Goal: Task Accomplishment & Management: Complete application form

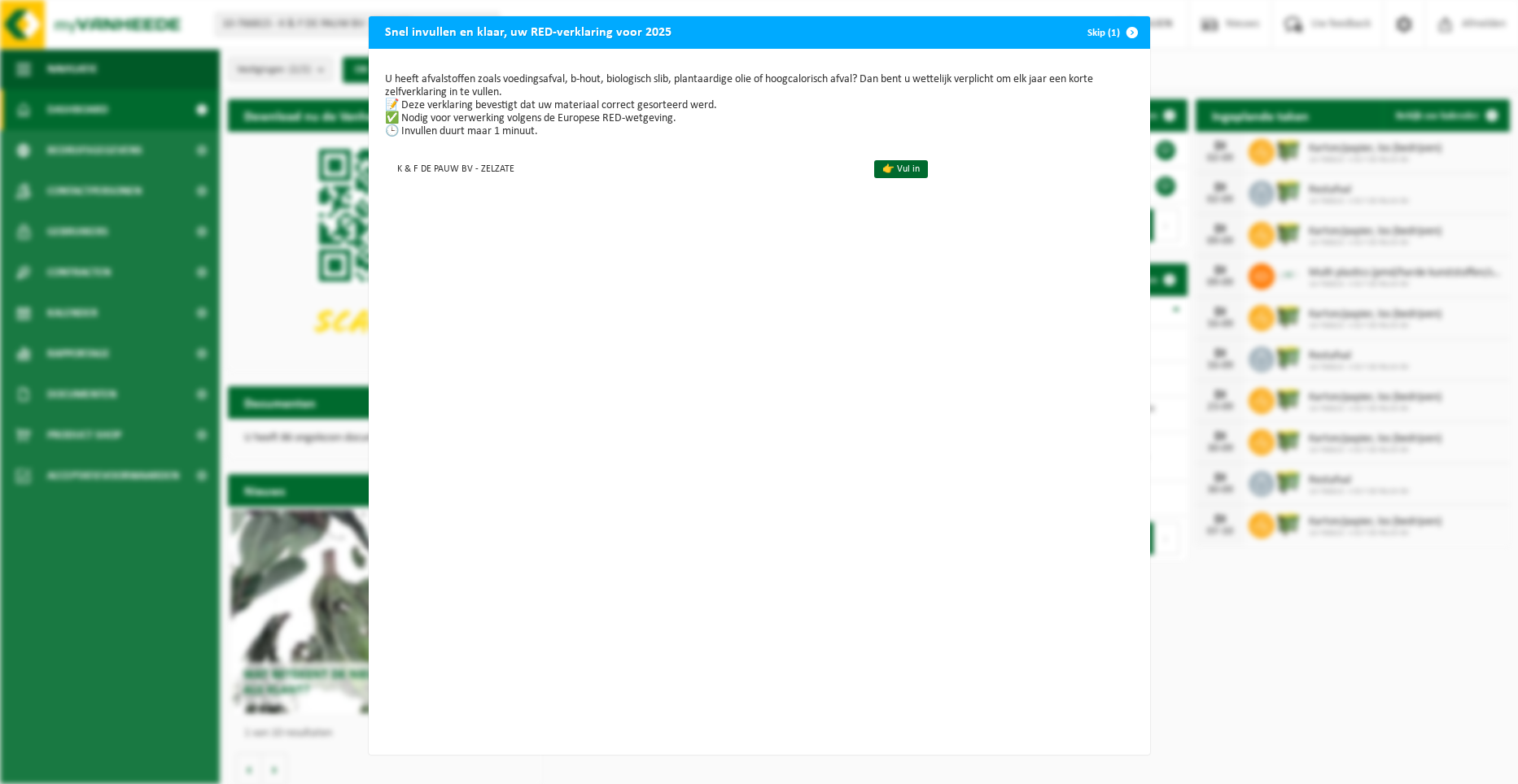
click at [1096, 25] on button "Skip (1)" at bounding box center [1111, 32] width 74 height 32
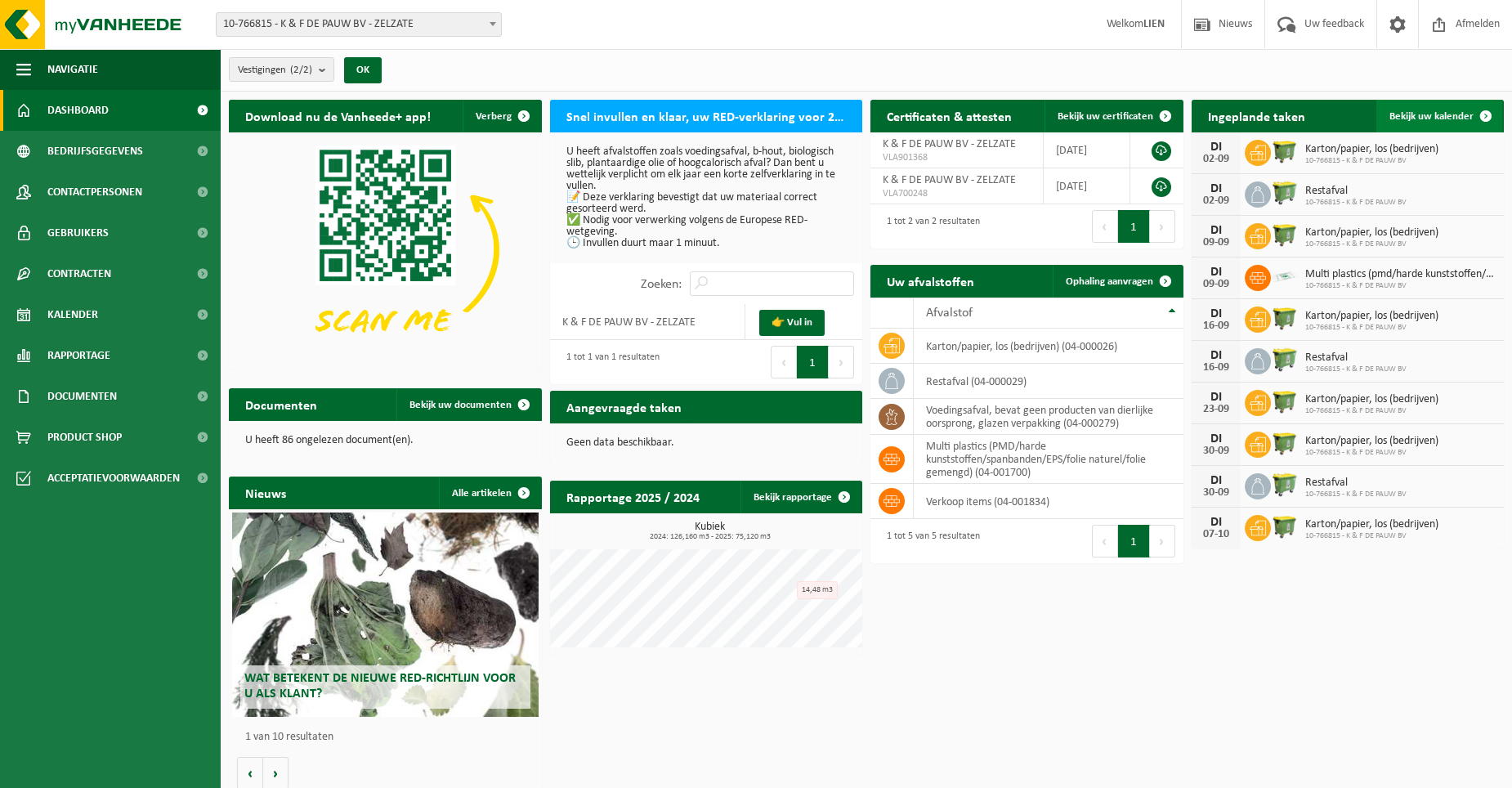
click at [1439, 115] on span "Bekijk uw kalender" at bounding box center [1432, 117] width 85 height 11
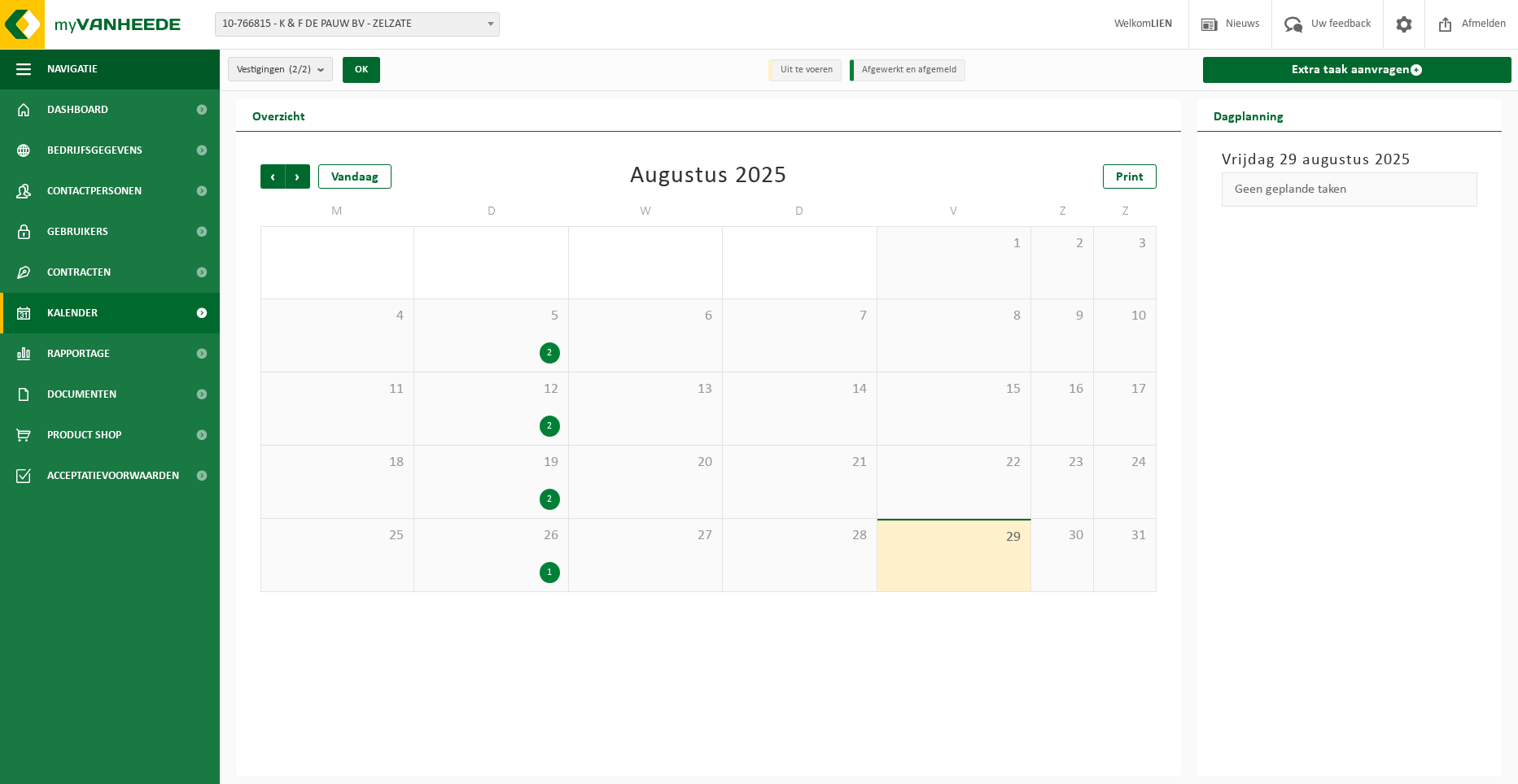
click at [493, 397] on span "12" at bounding box center [490, 390] width 137 height 18
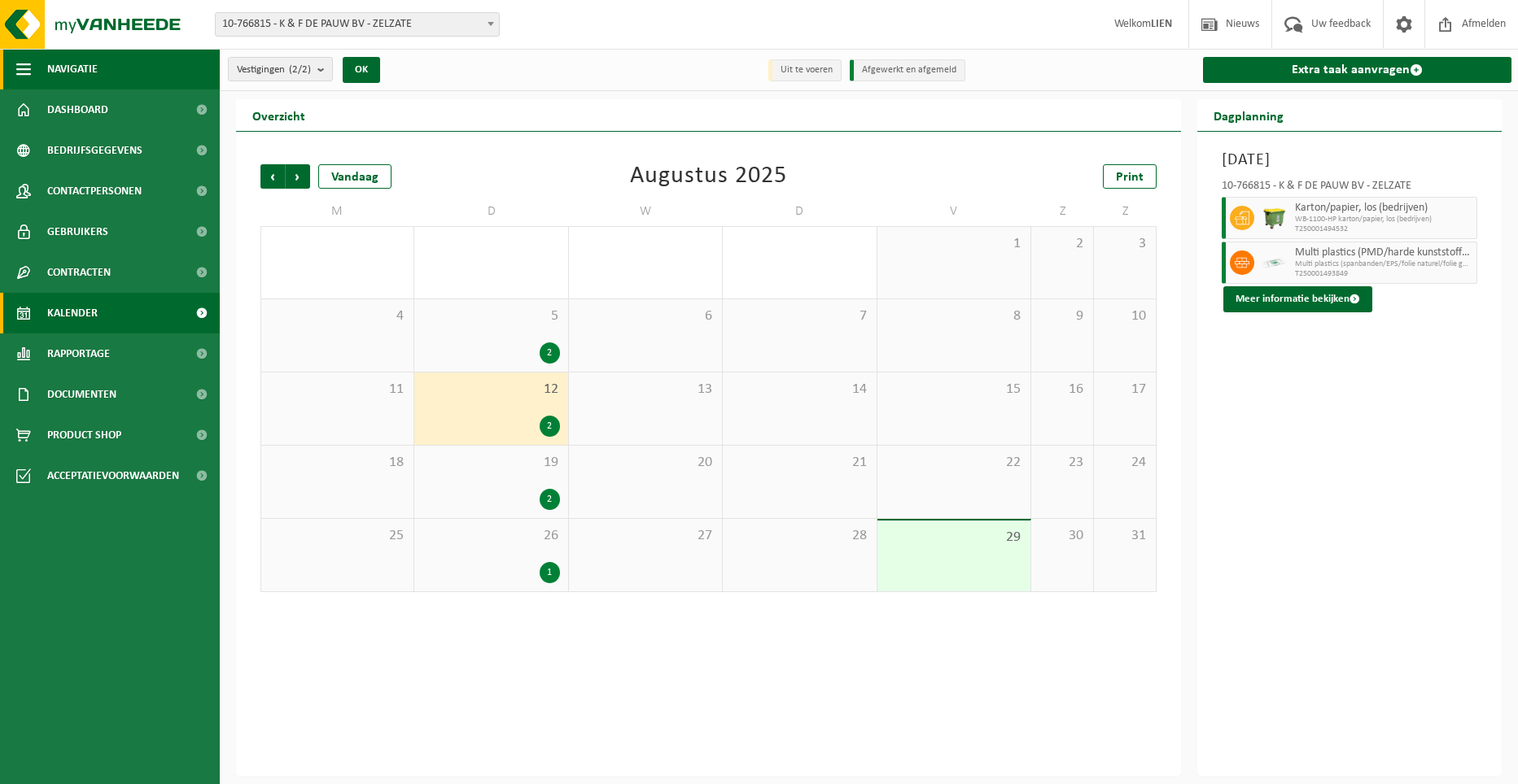
click at [34, 63] on button "Navigatie" at bounding box center [109, 68] width 220 height 40
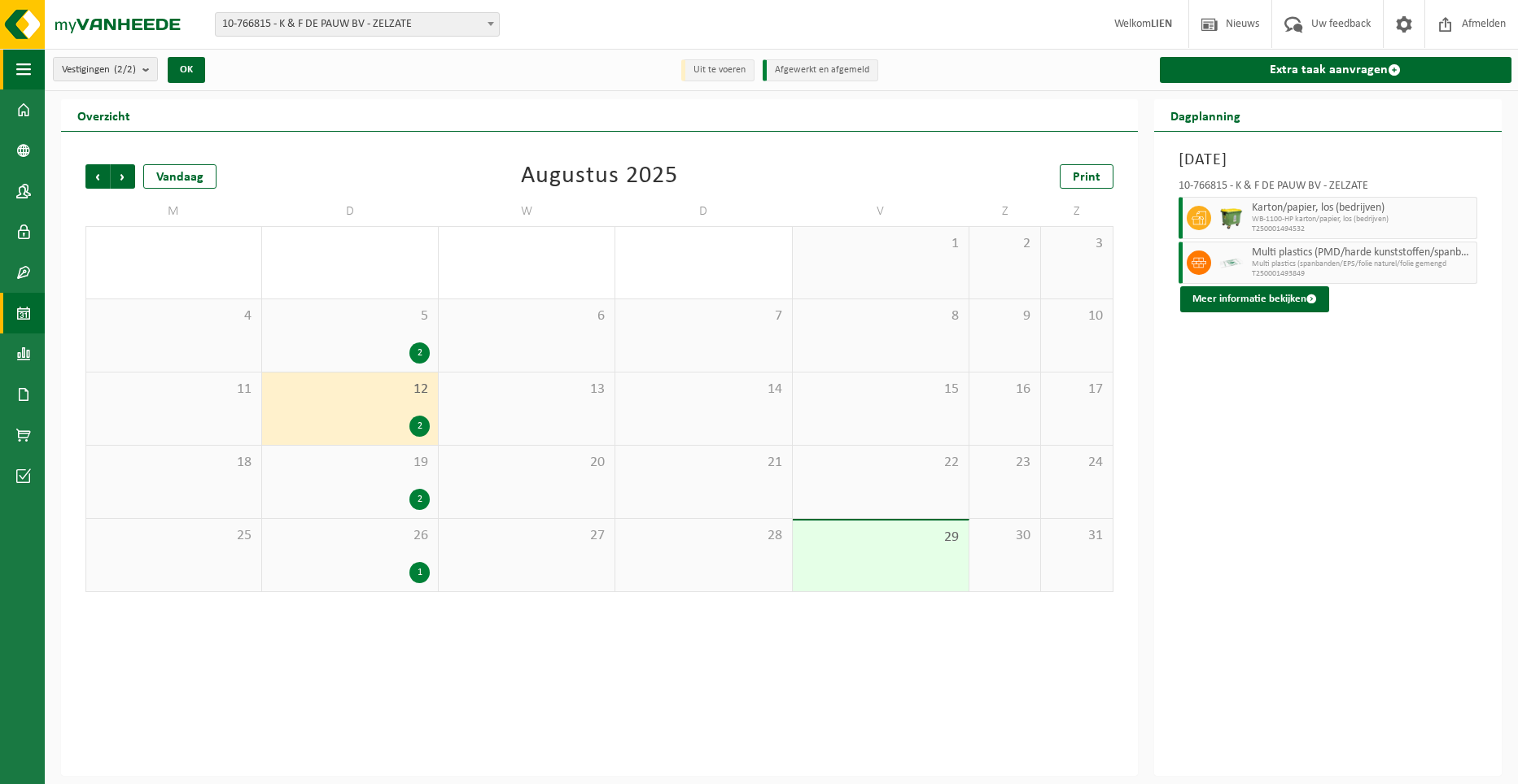
click at [34, 63] on button "Navigatie" at bounding box center [22, 68] width 45 height 40
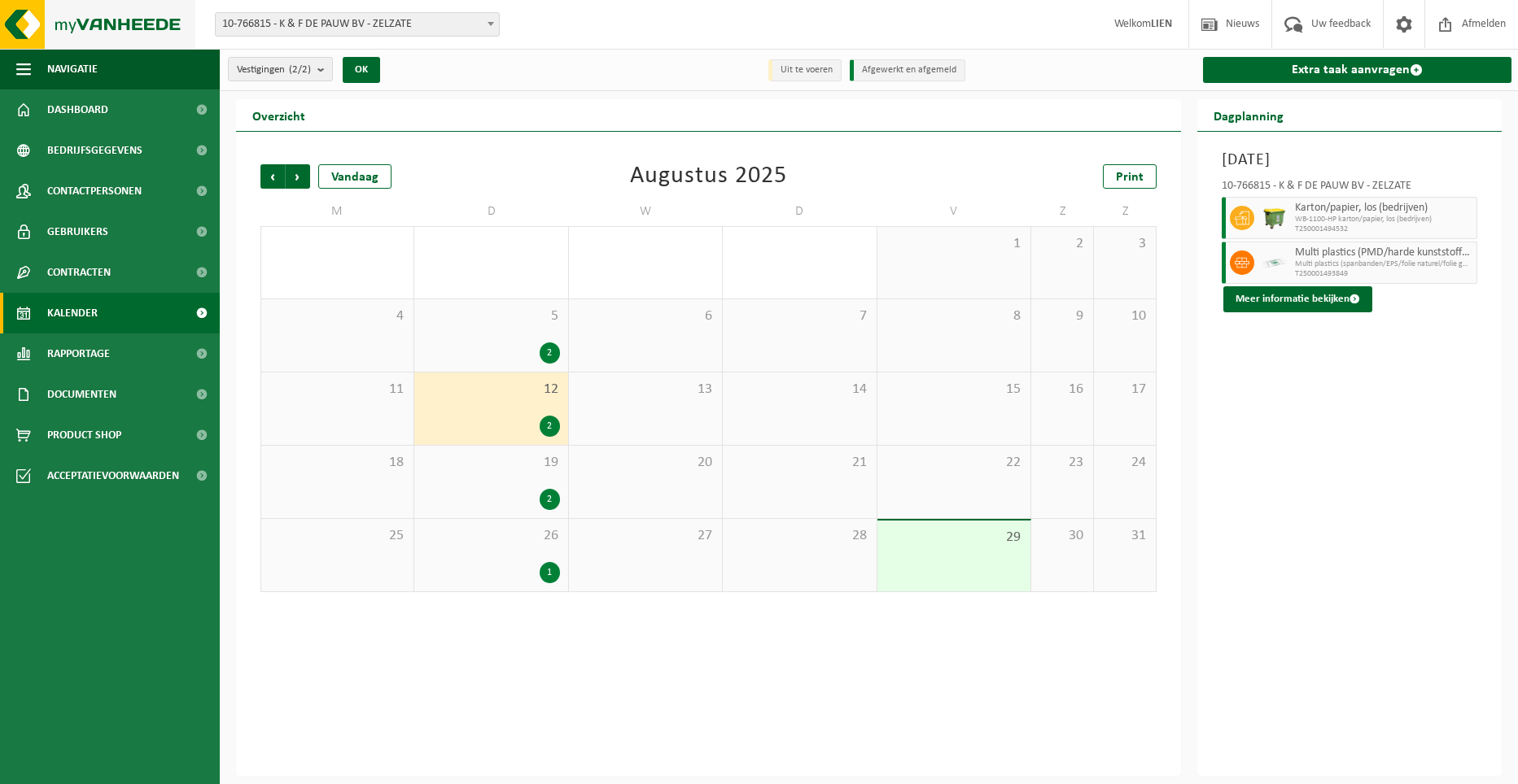
click at [67, 19] on img at bounding box center [98, 24] width 195 height 48
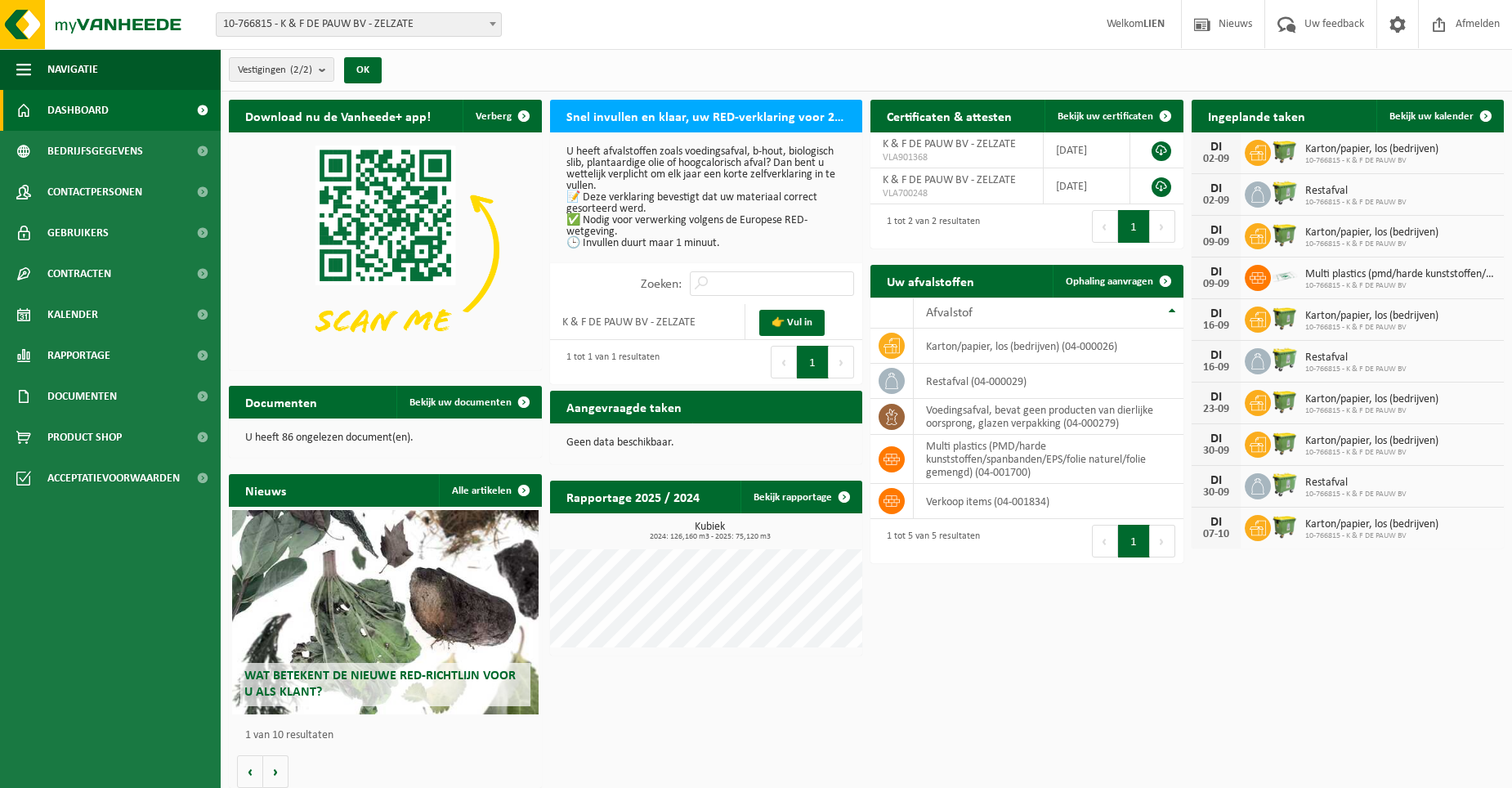
click at [598, 403] on h2 "Aangevraagde taken" at bounding box center [624, 406] width 148 height 32
click at [1160, 279] on span at bounding box center [1166, 281] width 32 height 32
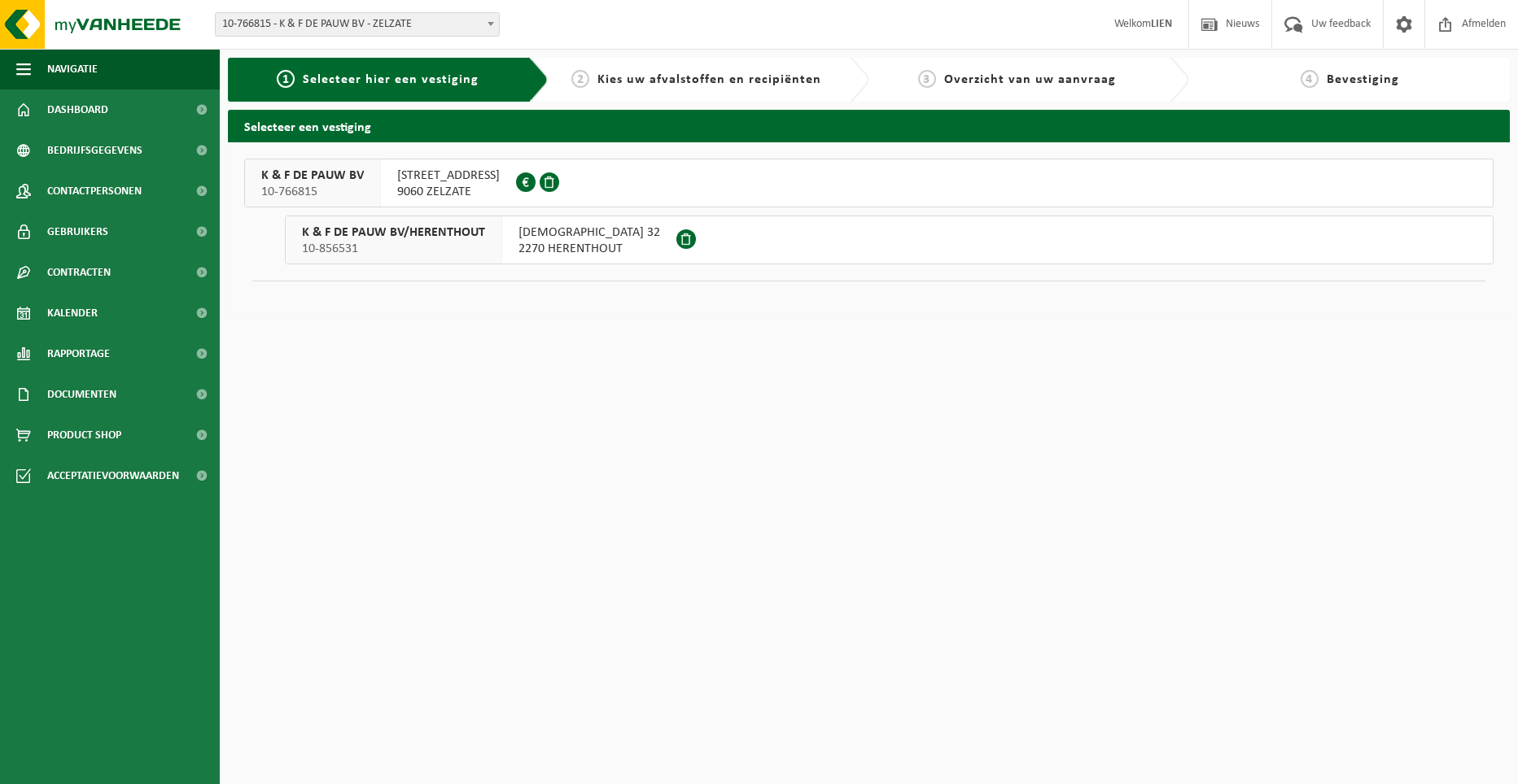
click at [423, 182] on span "KARNEMELKSTRAAT 8" at bounding box center [448, 176] width 102 height 16
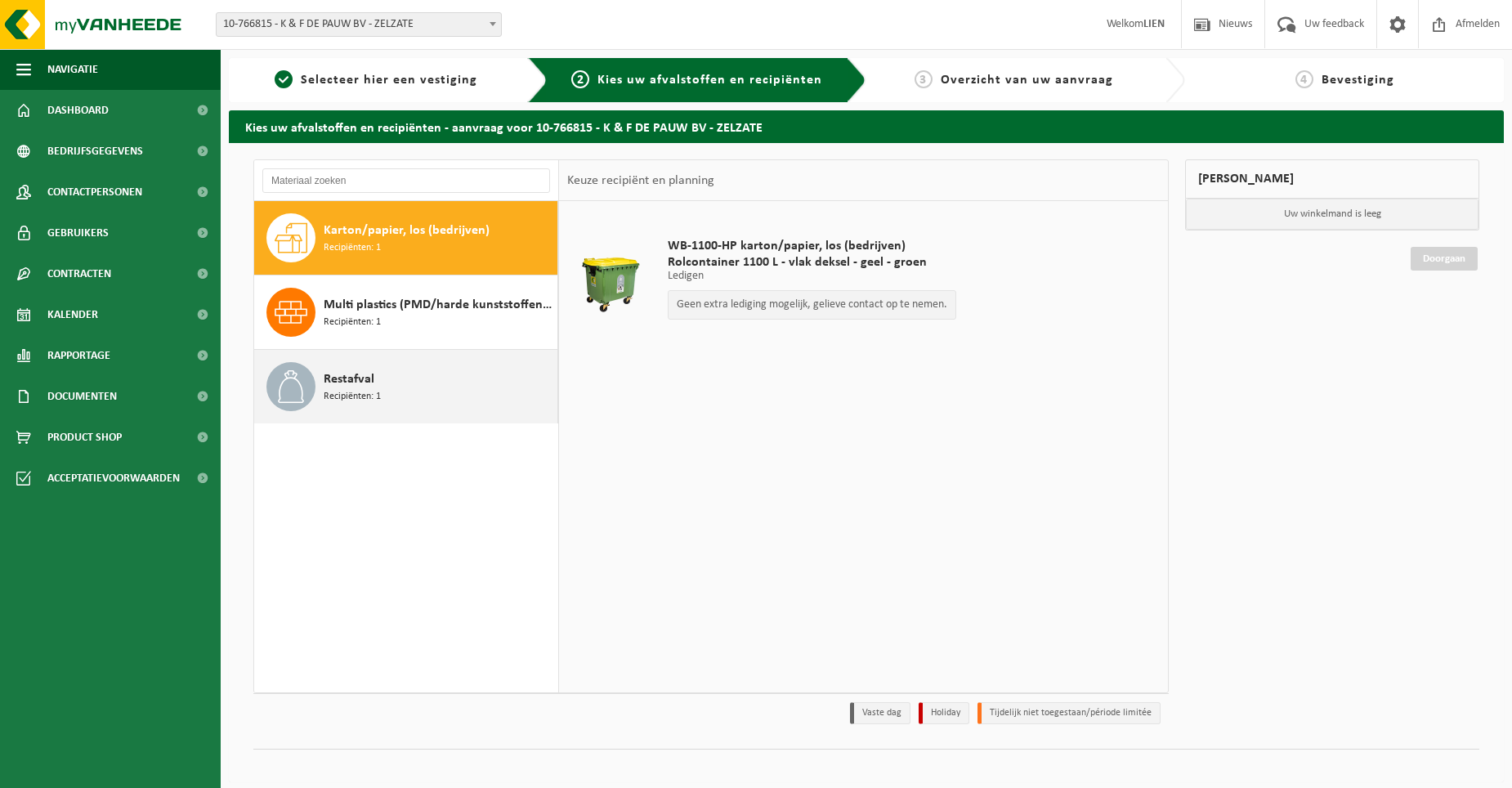
click at [342, 377] on span "Restafval" at bounding box center [349, 379] width 50 height 20
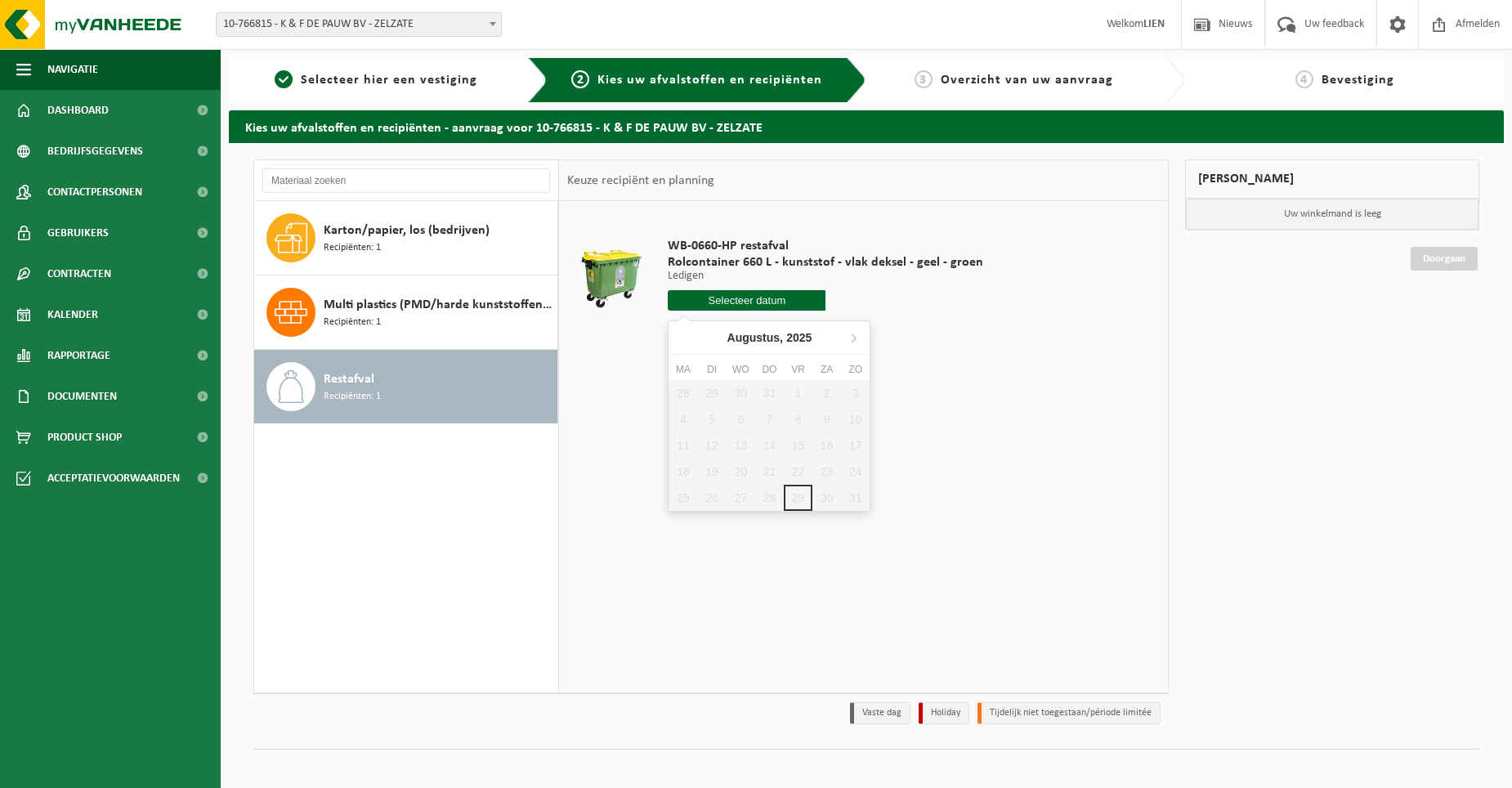
click at [688, 298] on input "text" at bounding box center [746, 300] width 158 height 21
click at [854, 339] on icon at bounding box center [853, 338] width 26 height 26
click at [716, 416] on div "9" at bounding box center [713, 419] width 29 height 26
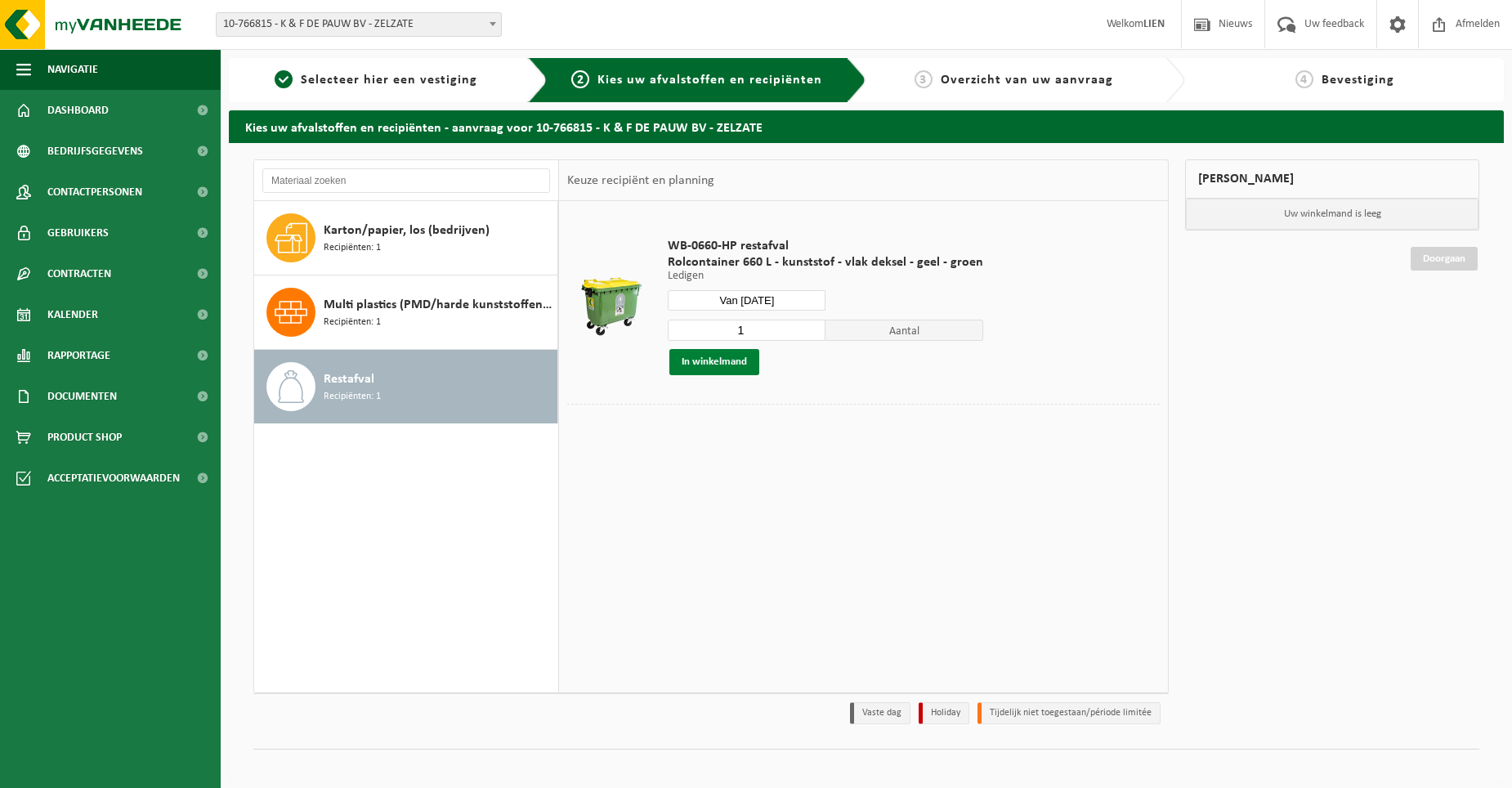
click at [719, 359] on button "In winkelmand" at bounding box center [715, 362] width 90 height 26
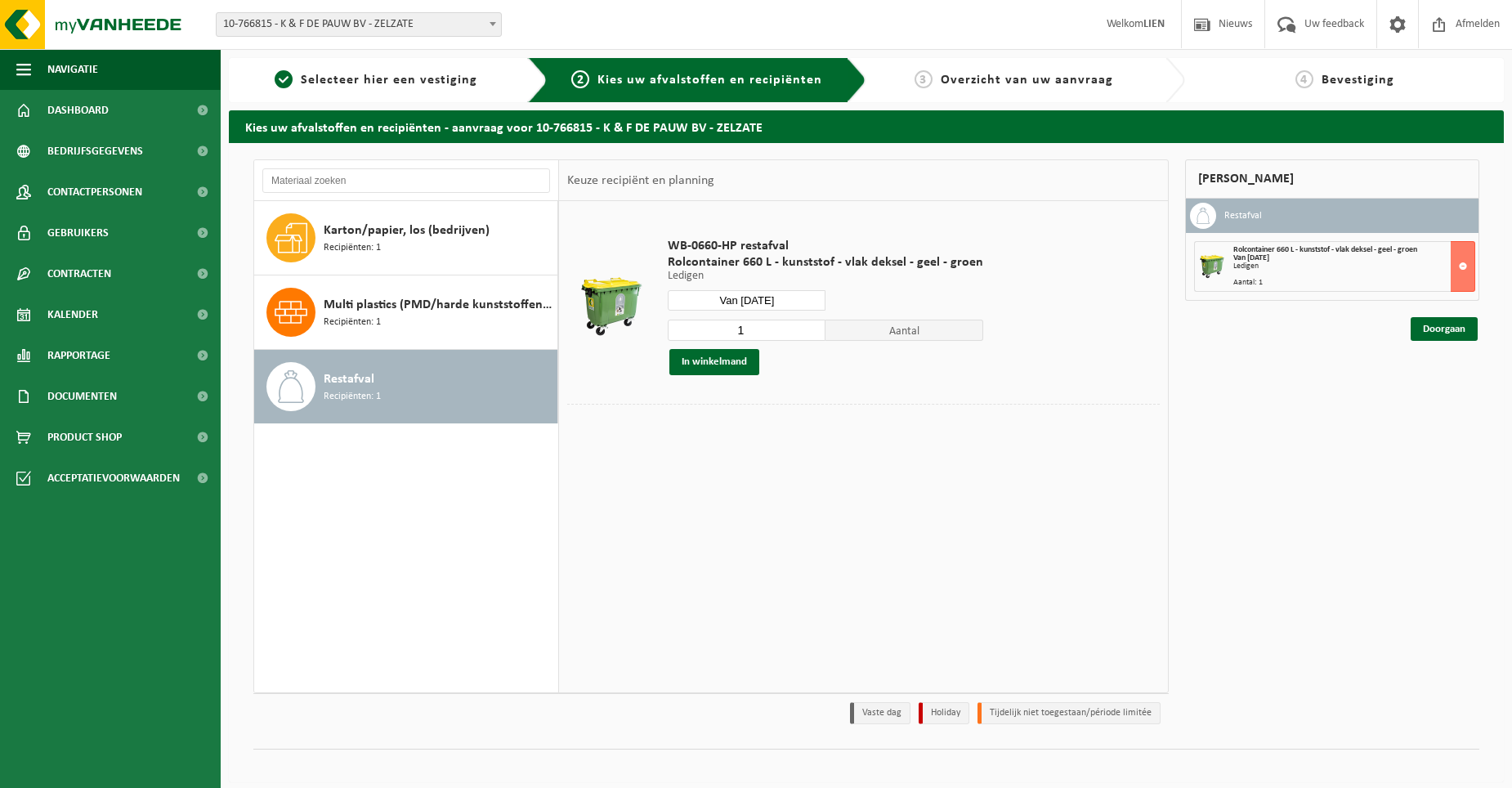
click at [788, 296] on input "Van 2025-09-09" at bounding box center [746, 300] width 158 height 21
click at [711, 475] on div "23" at bounding box center [713, 471] width 29 height 26
type input "Van 2025-09-23"
click at [733, 368] on button "In winkelmand" at bounding box center [715, 362] width 90 height 26
click at [1450, 388] on link "Doorgaan" at bounding box center [1444, 388] width 67 height 23
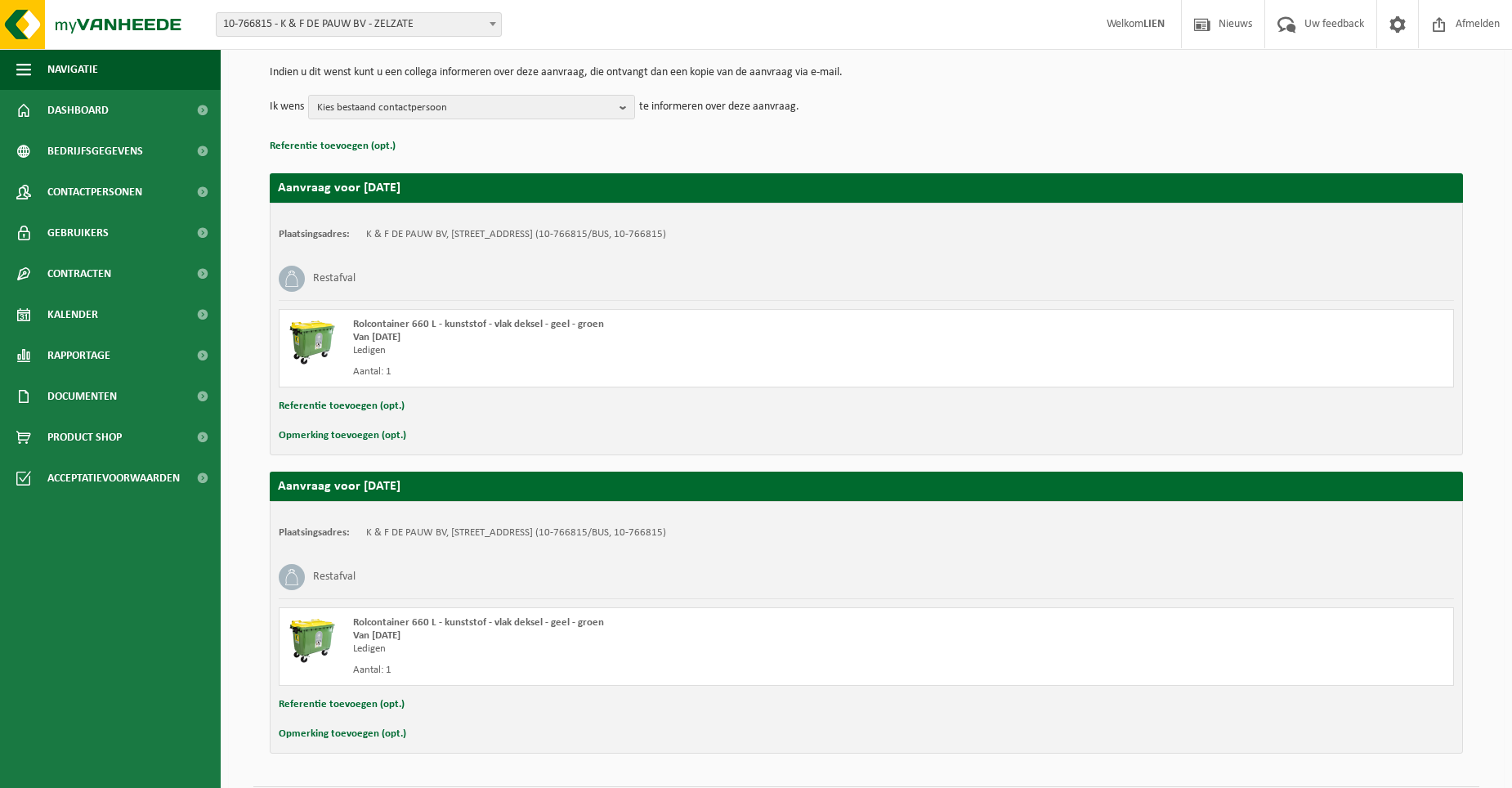
scroll to position [212, 0]
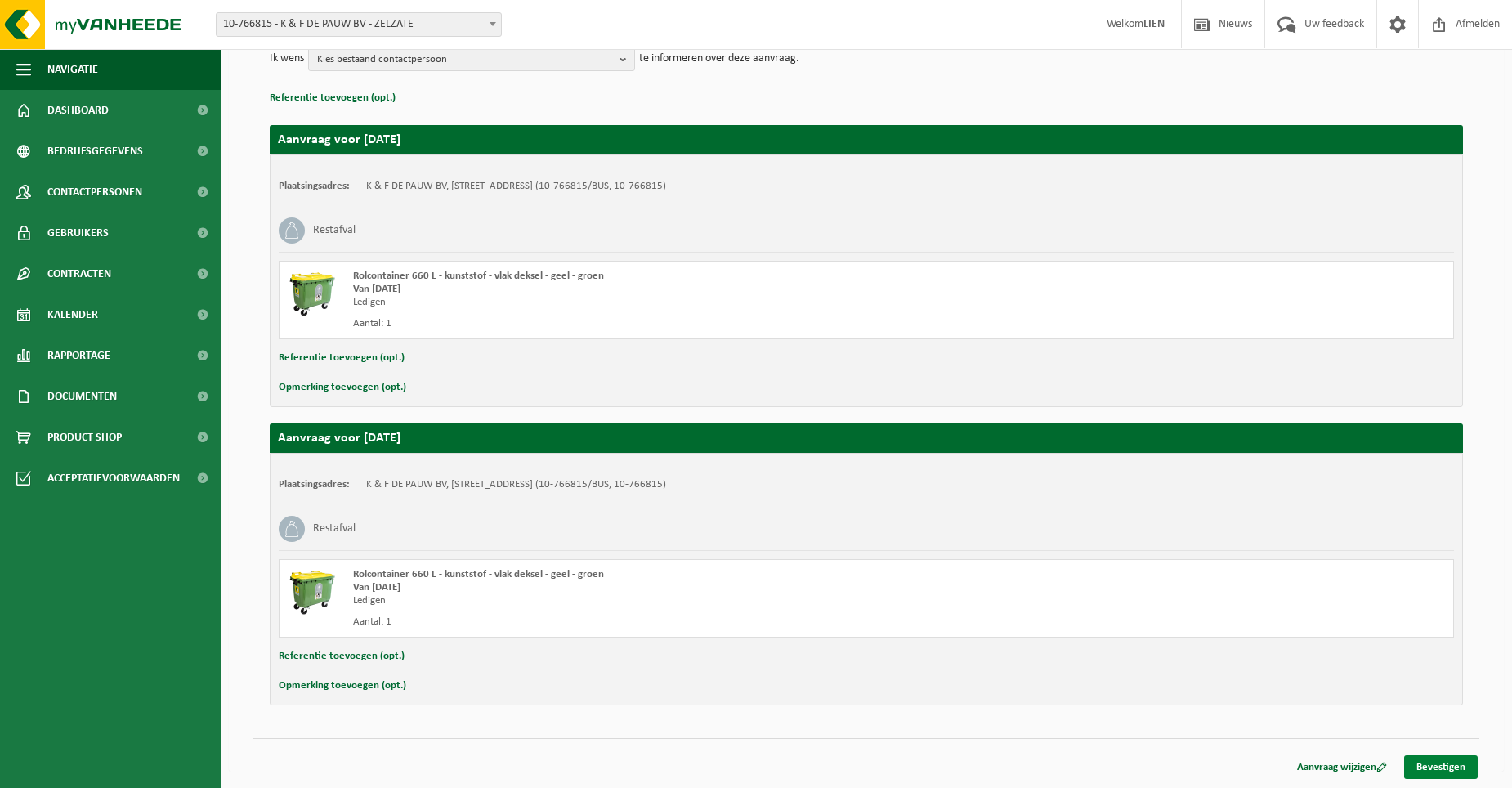
click at [1435, 767] on link "Bevestigen" at bounding box center [1441, 767] width 74 height 23
